Goal: Information Seeking & Learning: Learn about a topic

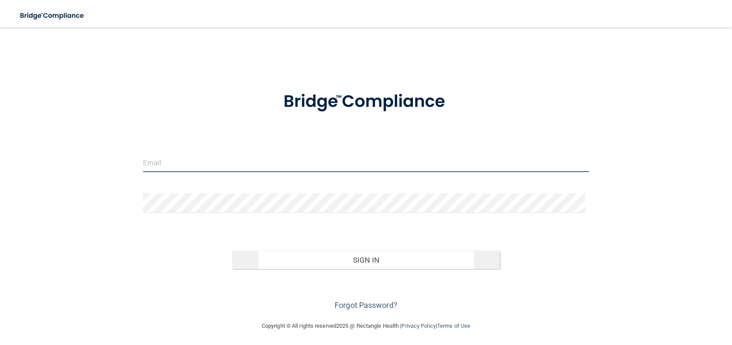
type input "[EMAIL_ADDRESS][DOMAIN_NAME]"
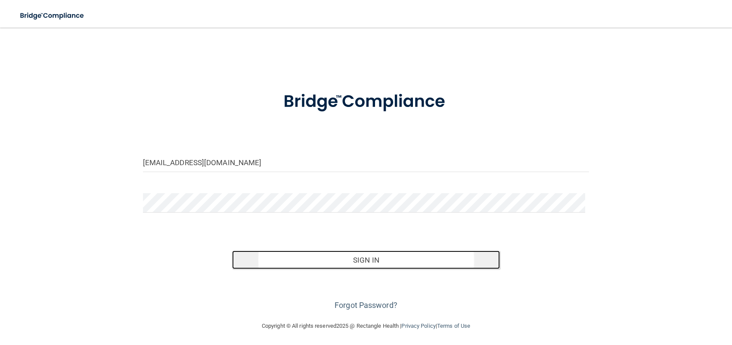
click at [323, 262] on button "Sign In" at bounding box center [366, 259] width 268 height 19
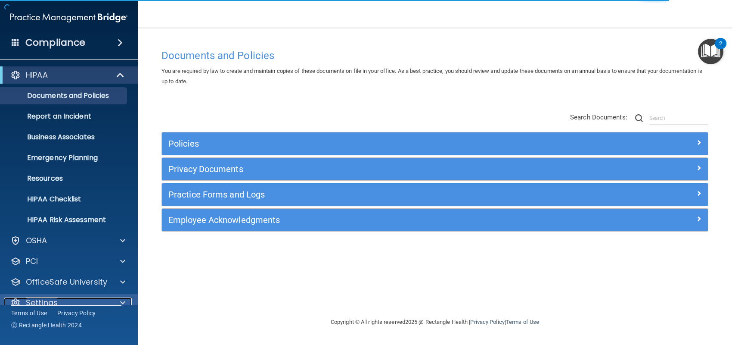
click at [65, 299] on div "Settings" at bounding box center [57, 302] width 107 height 10
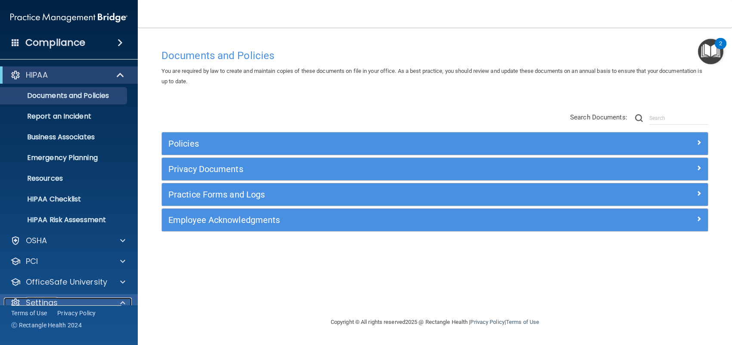
click at [124, 298] on span at bounding box center [122, 302] width 5 height 10
click at [125, 302] on div at bounding box center [122, 302] width 22 height 10
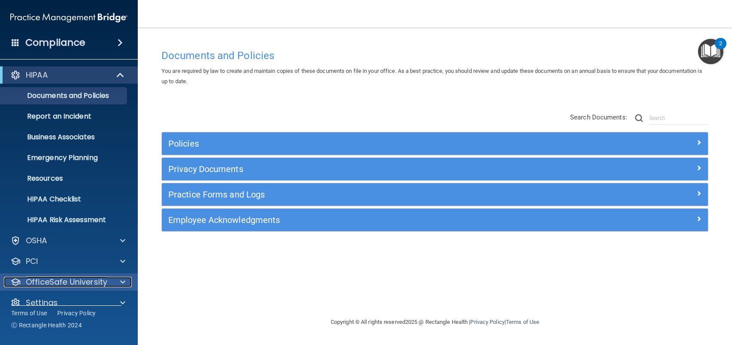
click at [67, 283] on p "OfficeSafe University" at bounding box center [66, 282] width 81 height 10
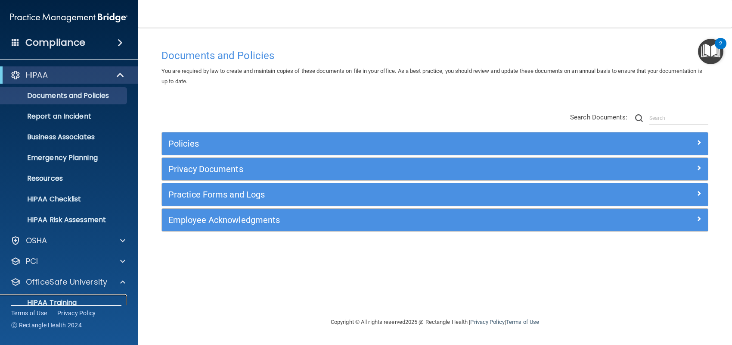
click at [99, 301] on div "HIPAA Training" at bounding box center [65, 302] width 118 height 9
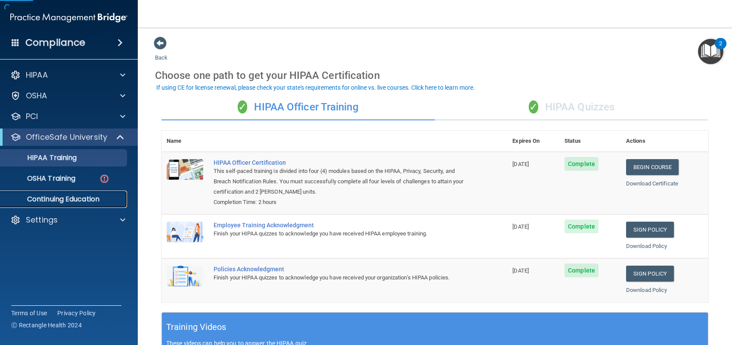
click at [62, 202] on p "Continuing Education" at bounding box center [65, 199] width 118 height 9
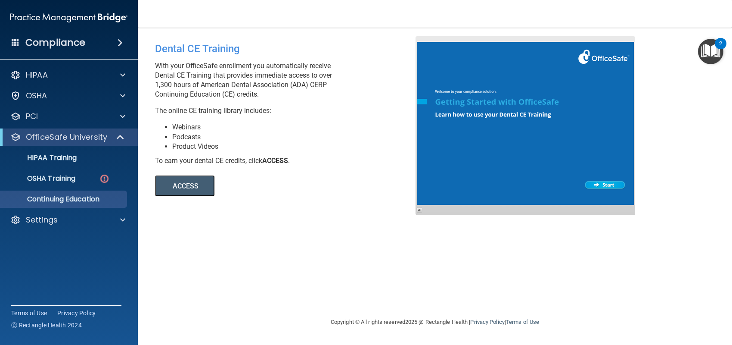
click at [181, 183] on button "ACCESS" at bounding box center [184, 185] width 59 height 21
click at [121, 78] on span at bounding box center [122, 75] width 5 height 10
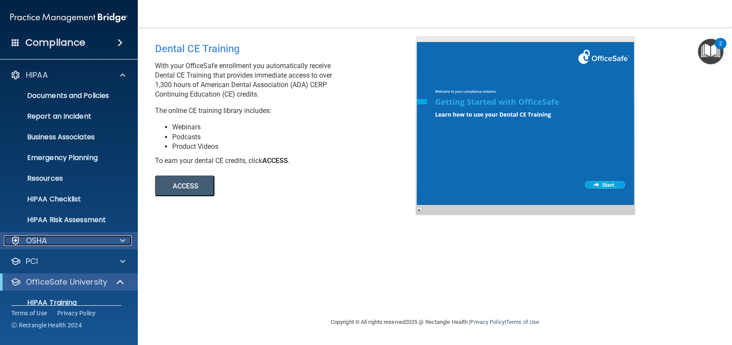
click at [117, 245] on div at bounding box center [122, 240] width 22 height 10
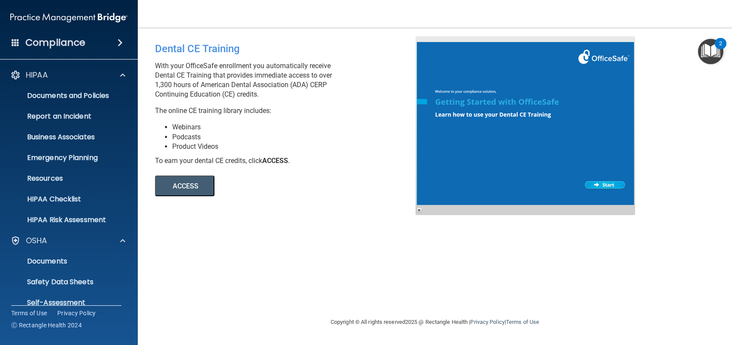
drag, startPoint x: 728, startPoint y: 31, endPoint x: 730, endPoint y: 99, distance: 67.2
click at [730, 105] on div "Toggle navigation [PERSON_NAME] [EMAIL_ADDRESS][DOMAIN_NAME] Manage My Enterpri…" at bounding box center [435, 172] width 594 height 345
drag, startPoint x: 136, startPoint y: 140, endPoint x: 136, endPoint y: 203, distance: 63.3
click at [136, 203] on ul "Documents and Policies Report an Incident Business Associates Emergency Plannin…" at bounding box center [69, 156] width 156 height 145
